Goal: Information Seeking & Learning: Learn about a topic

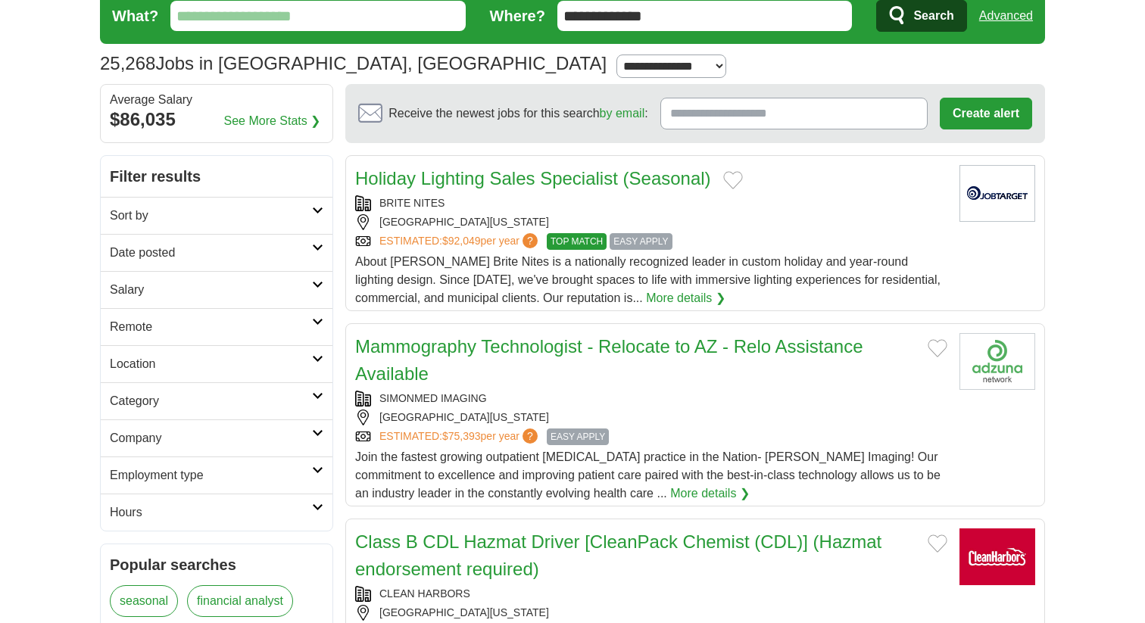
scroll to position [59, 0]
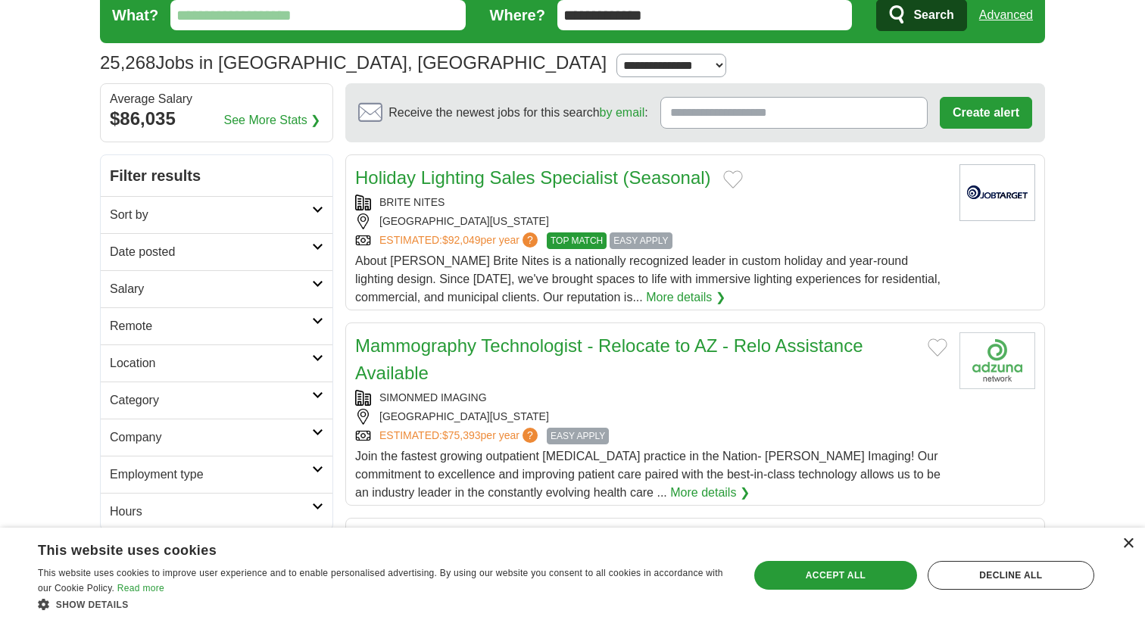
click at [1131, 541] on div "×" at bounding box center [1128, 544] width 11 height 11
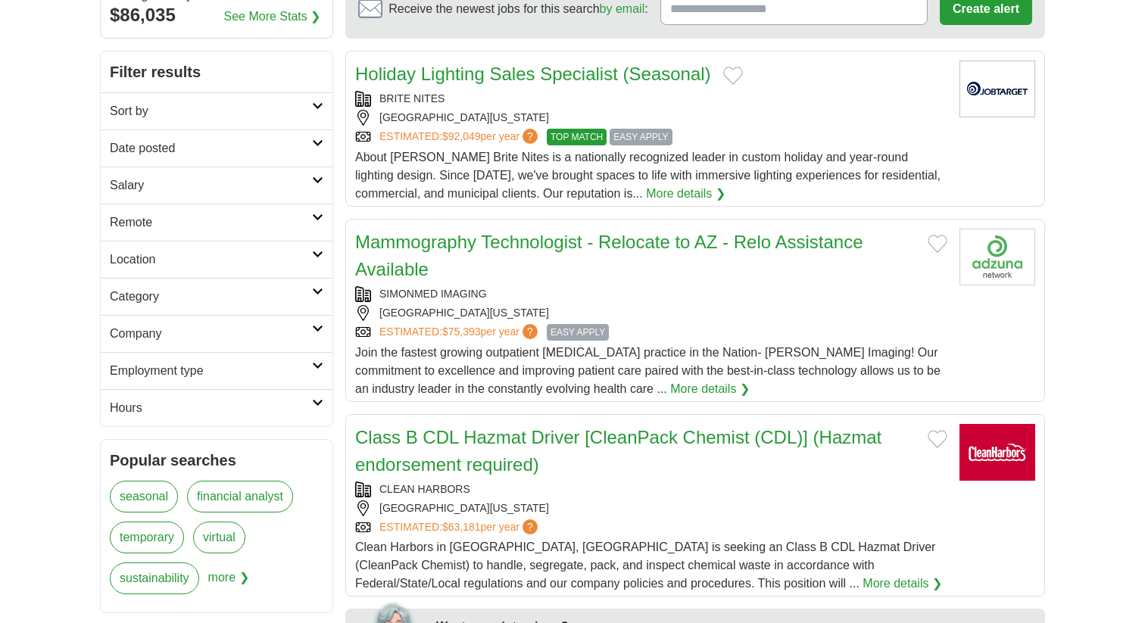
scroll to position [169, 0]
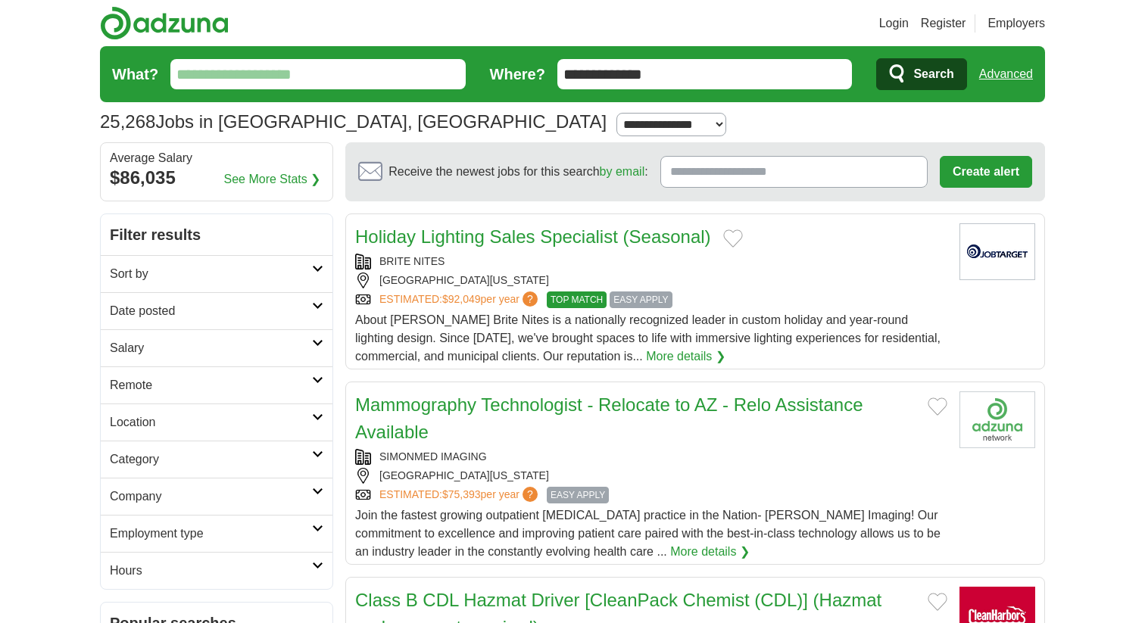
click at [357, 84] on input "What?" at bounding box center [317, 74] width 295 height 30
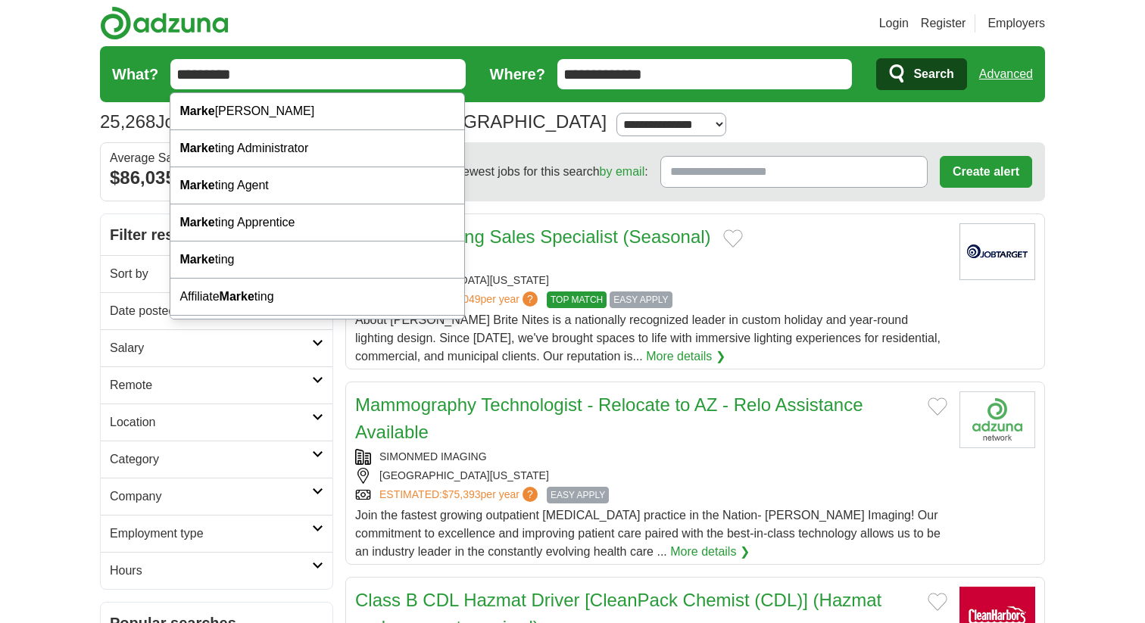
type input "*********"
click at [877, 58] on button "Search" at bounding box center [922, 74] width 90 height 32
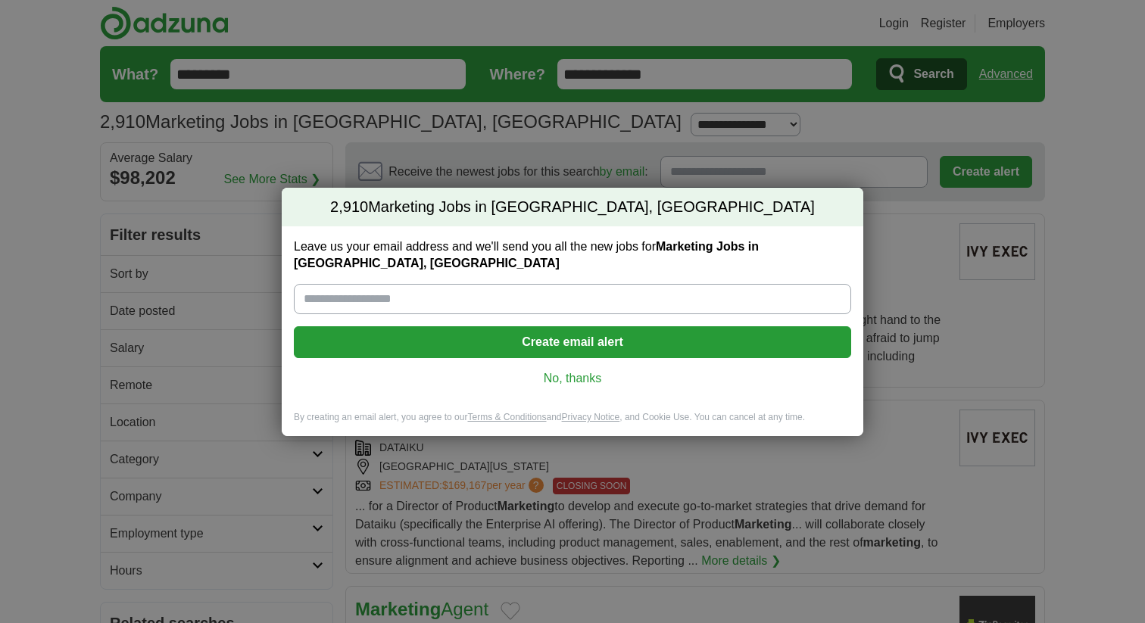
click at [579, 382] on link "No, thanks" at bounding box center [572, 378] width 533 height 17
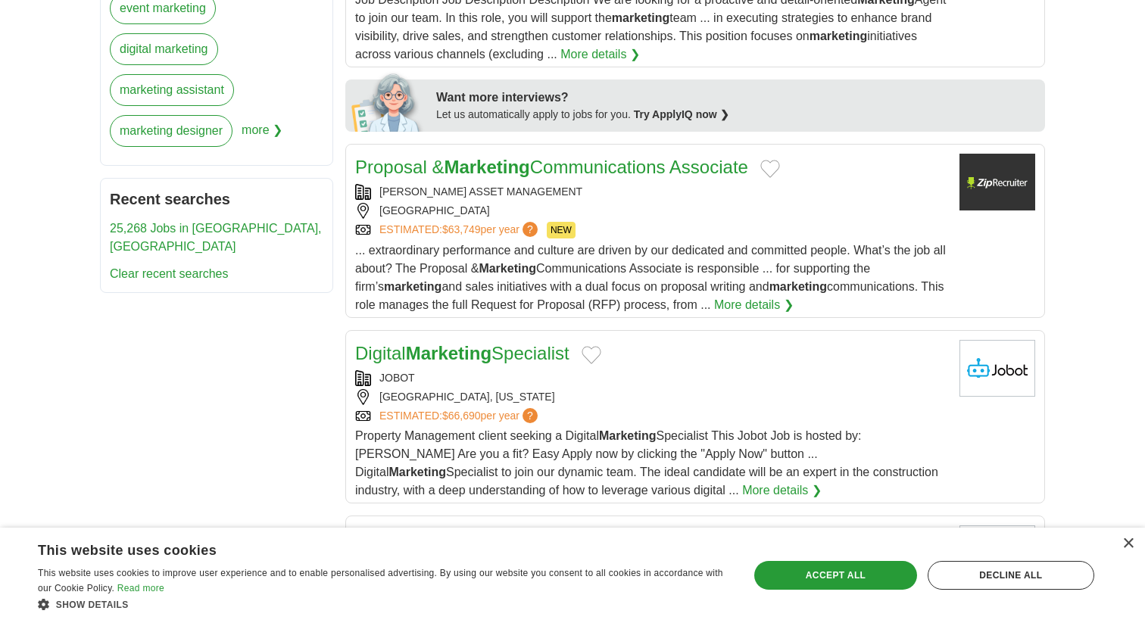
scroll to position [698, 0]
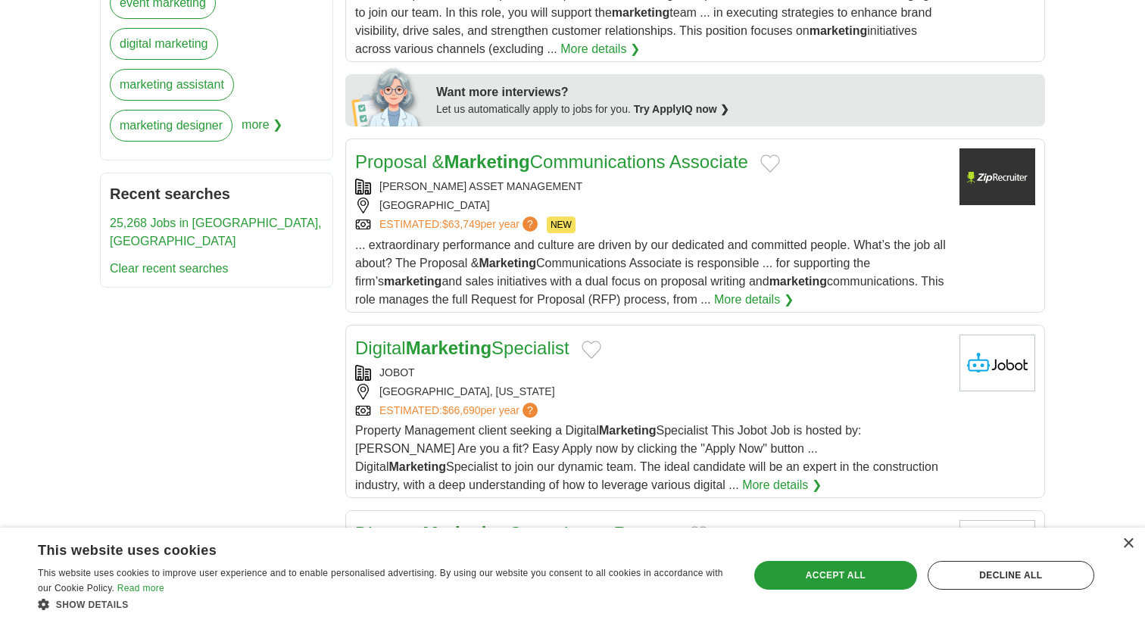
click at [834, 245] on span "... extraordinary performance and culture are driven by our dedicated and commi…" at bounding box center [650, 272] width 591 height 67
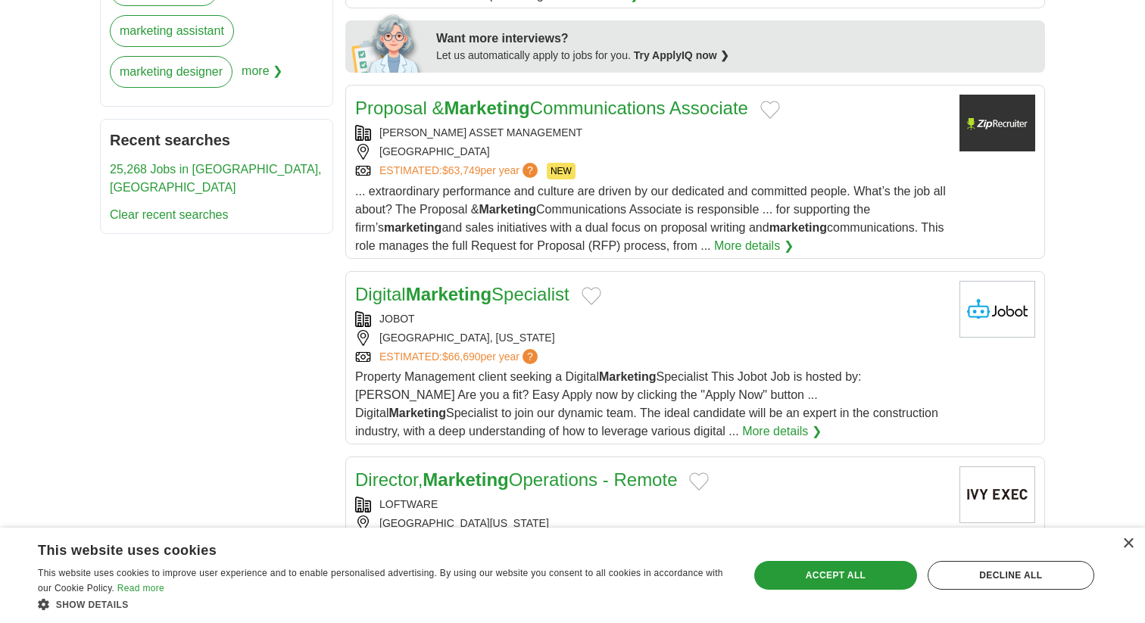
scroll to position [756, 0]
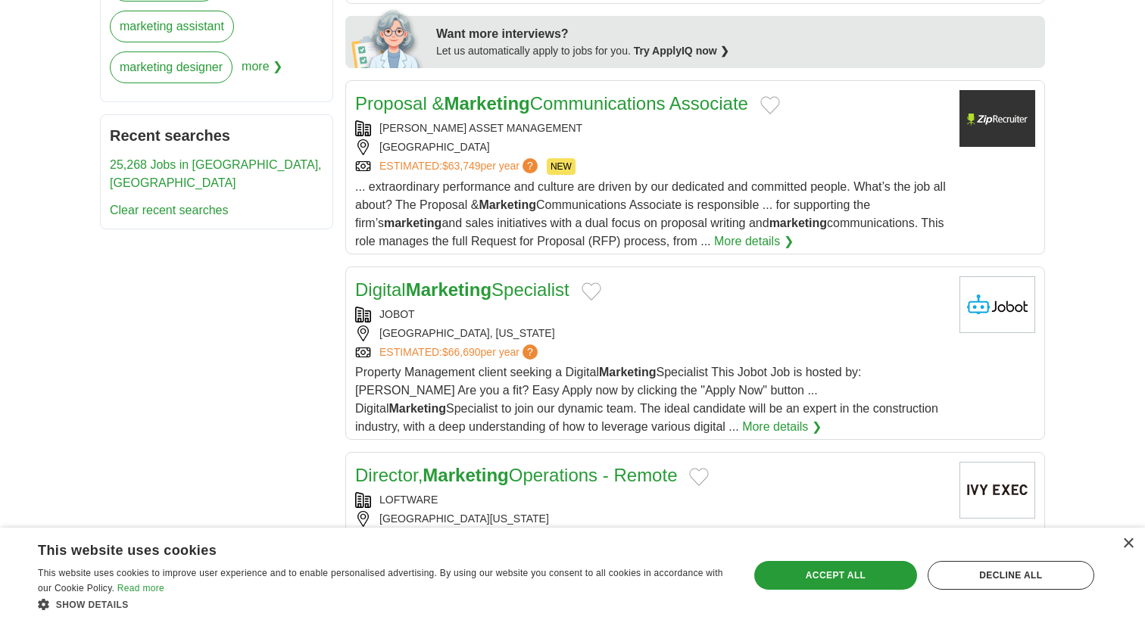
click at [890, 323] on div "JOBOT" at bounding box center [651, 315] width 592 height 16
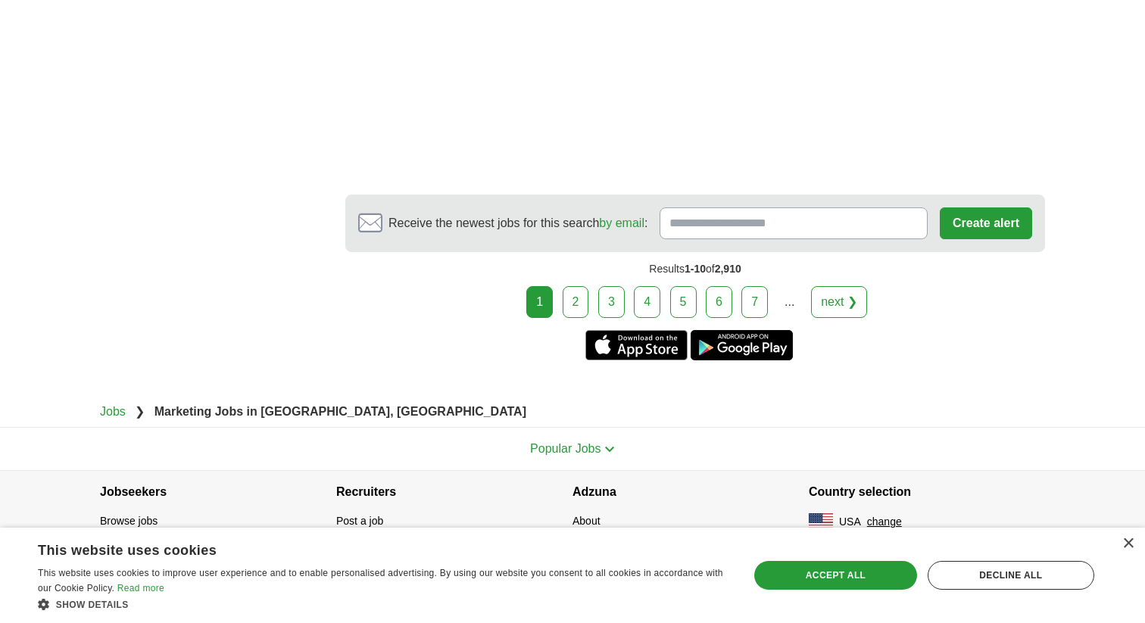
scroll to position [2922, 0]
click at [574, 303] on link "2" at bounding box center [576, 302] width 27 height 32
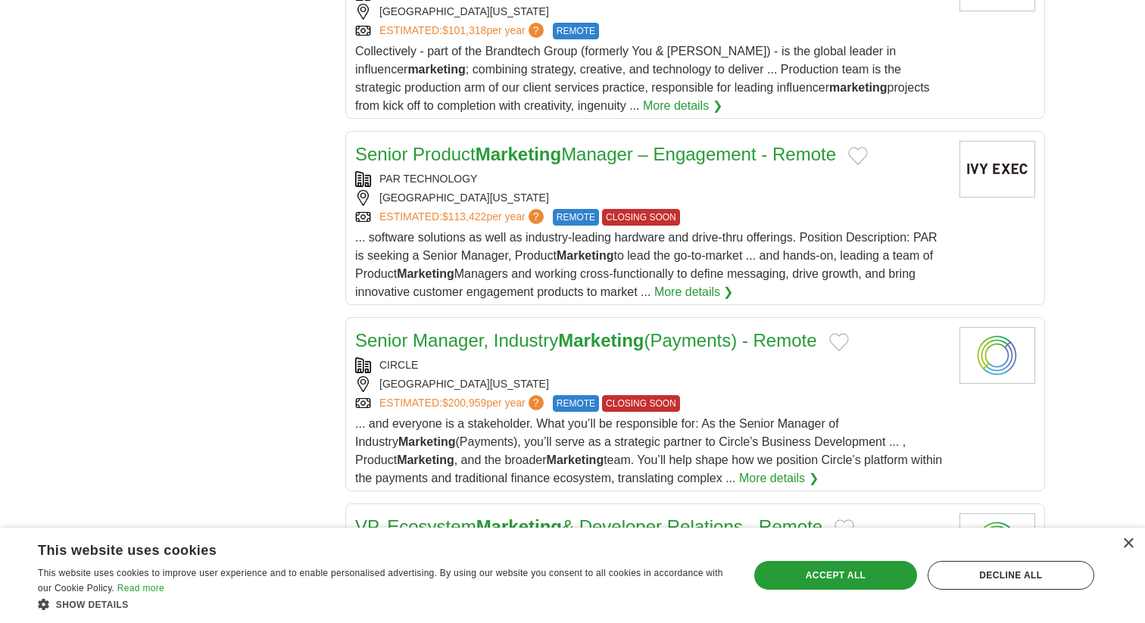
scroll to position [1537, 0]
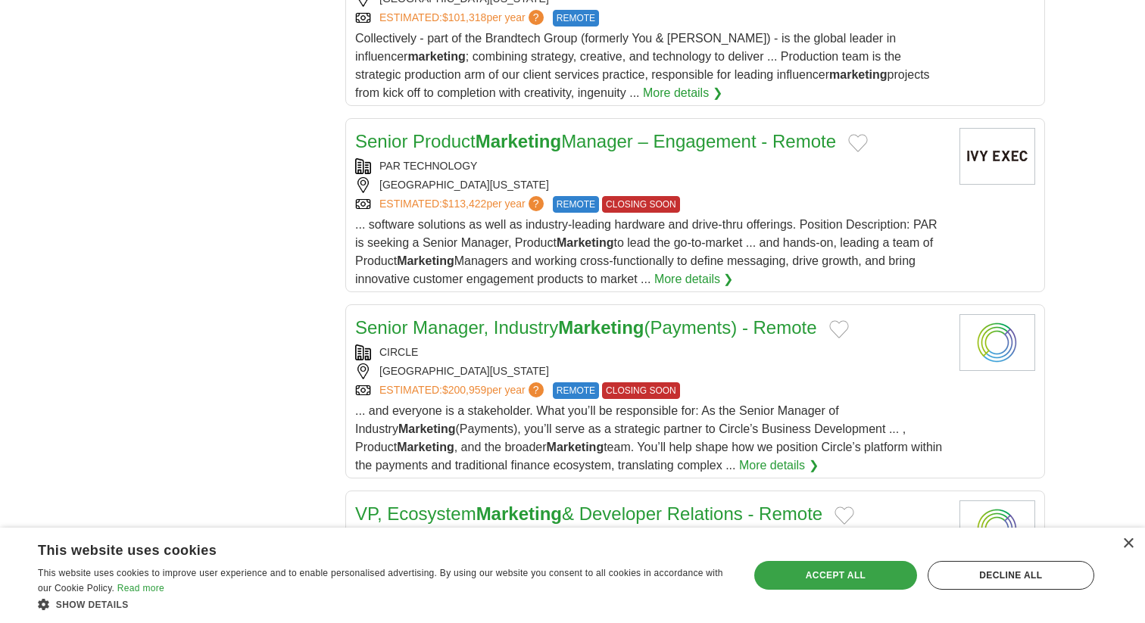
click at [872, 569] on div "Accept all" at bounding box center [836, 575] width 162 height 29
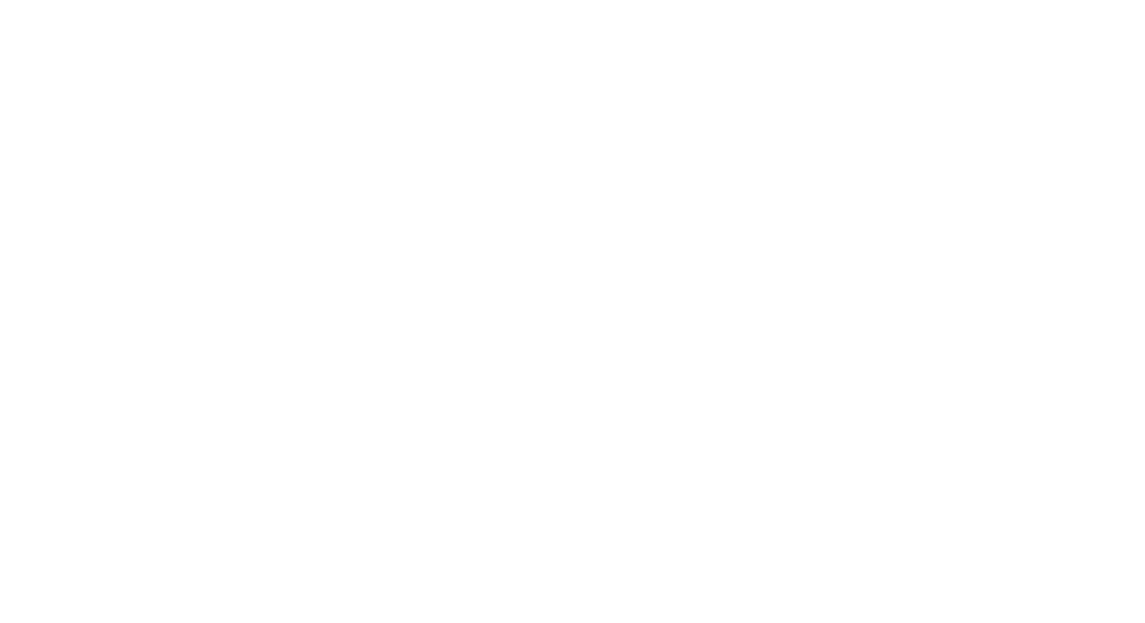
scroll to position [2294, 0]
